Goal: Information Seeking & Learning: Learn about a topic

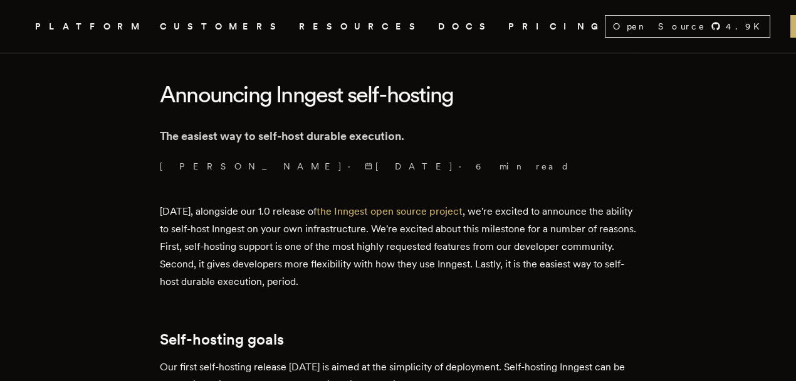
scroll to position [418, 0]
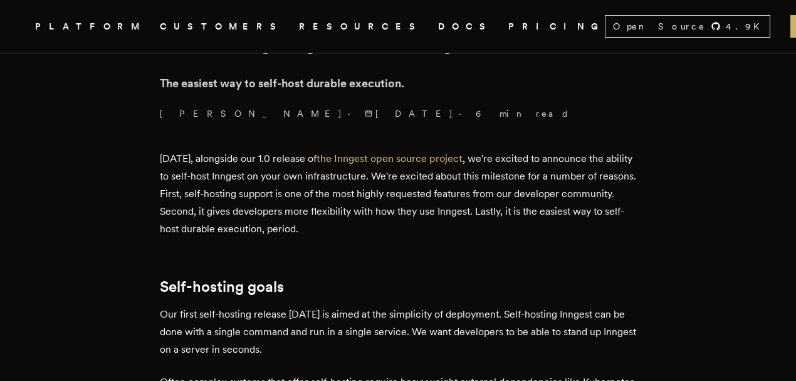
drag, startPoint x: 188, startPoint y: 164, endPoint x: 181, endPoint y: 159, distance: 8.2
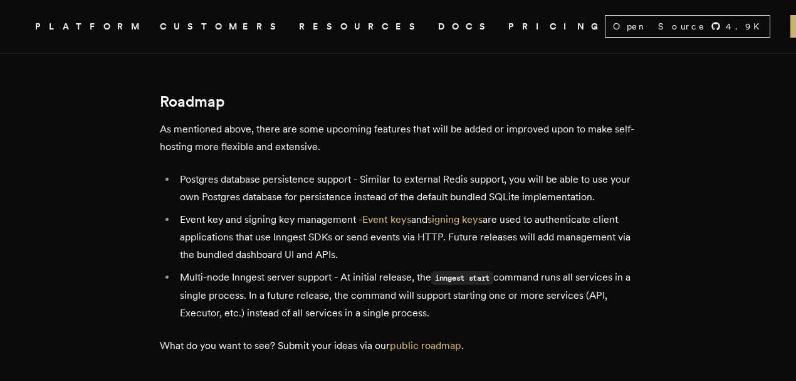
scroll to position [2340, 0]
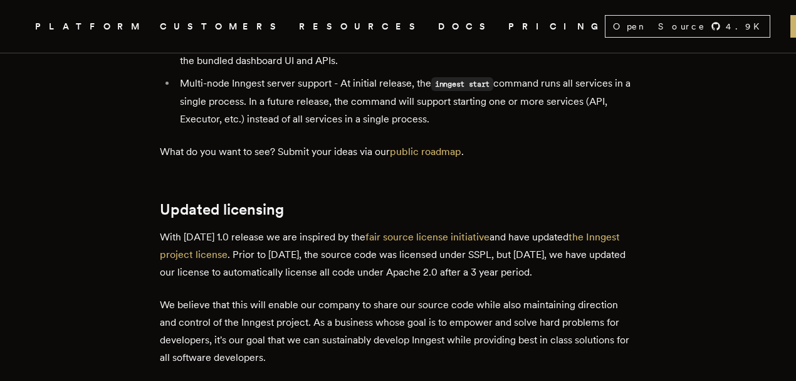
scroll to position [2549, 0]
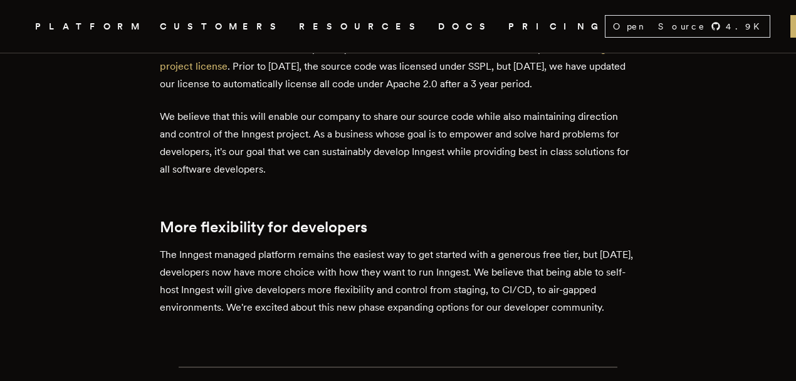
scroll to position [2717, 0]
